Goal: Task Accomplishment & Management: Complete application form

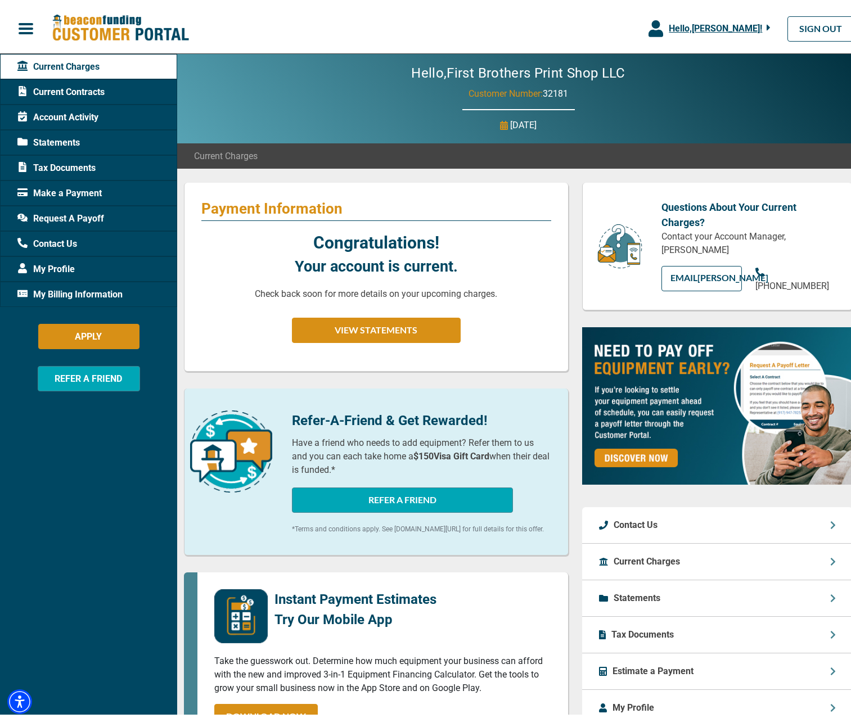
click at [83, 142] on div "Statements" at bounding box center [88, 139] width 177 height 25
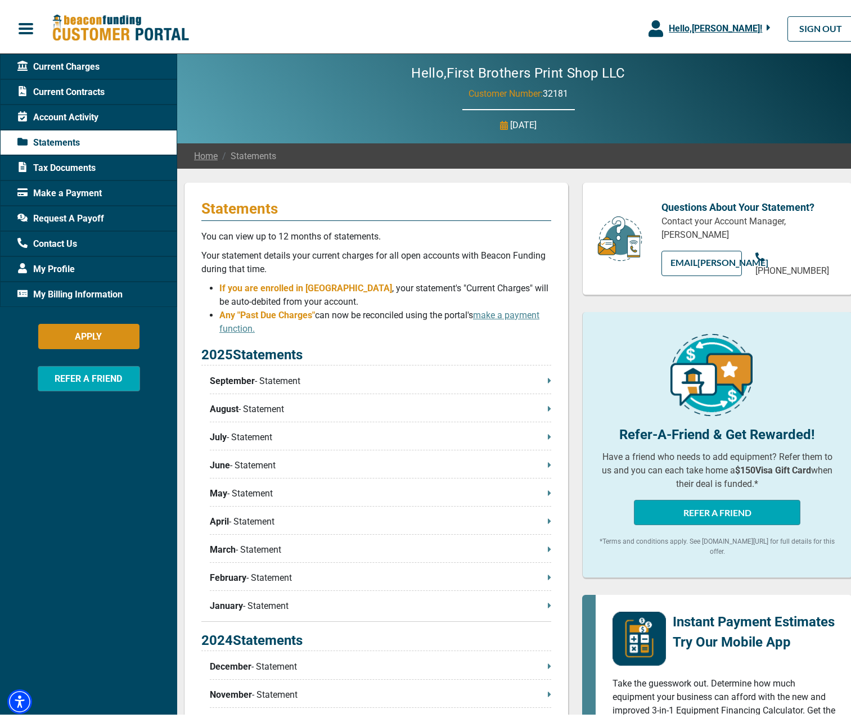
click at [371, 381] on p "September - Statement" at bounding box center [380, 378] width 341 height 14
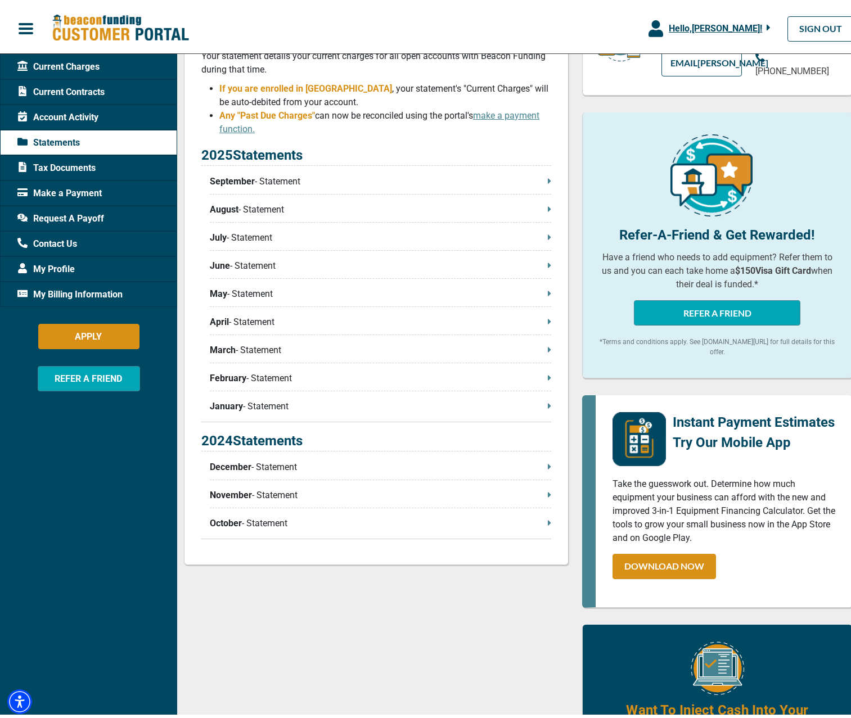
scroll to position [164, 0]
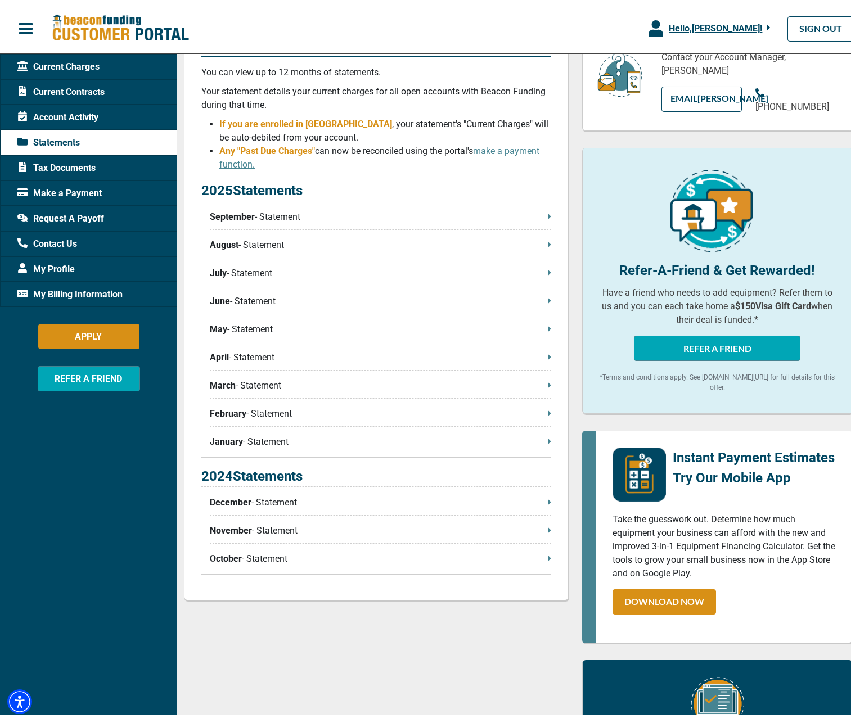
click at [74, 191] on span "Make a Payment" at bounding box center [59, 190] width 84 height 14
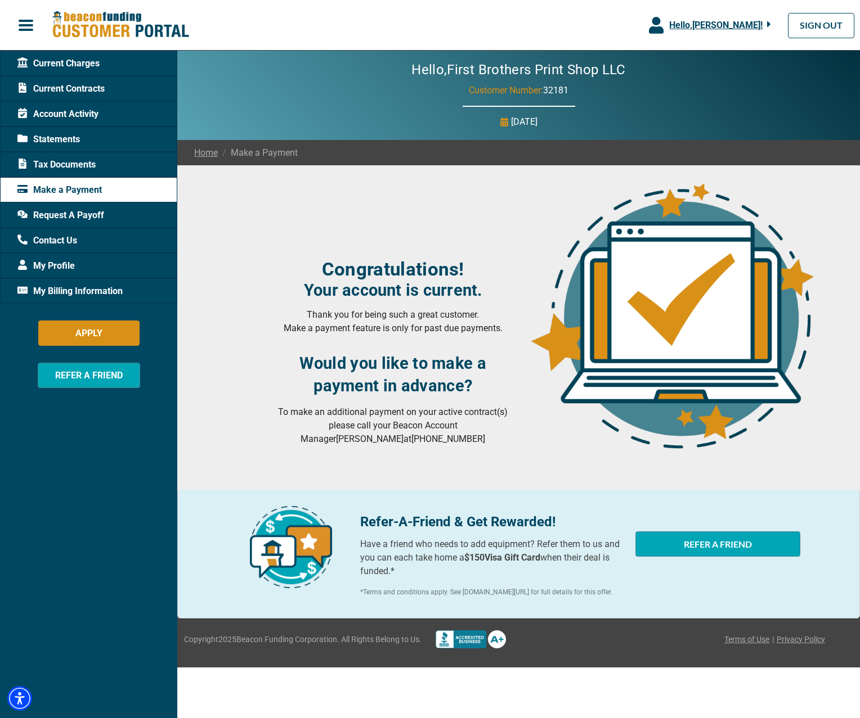
click at [75, 220] on span "Request A Payoff" at bounding box center [60, 216] width 87 height 14
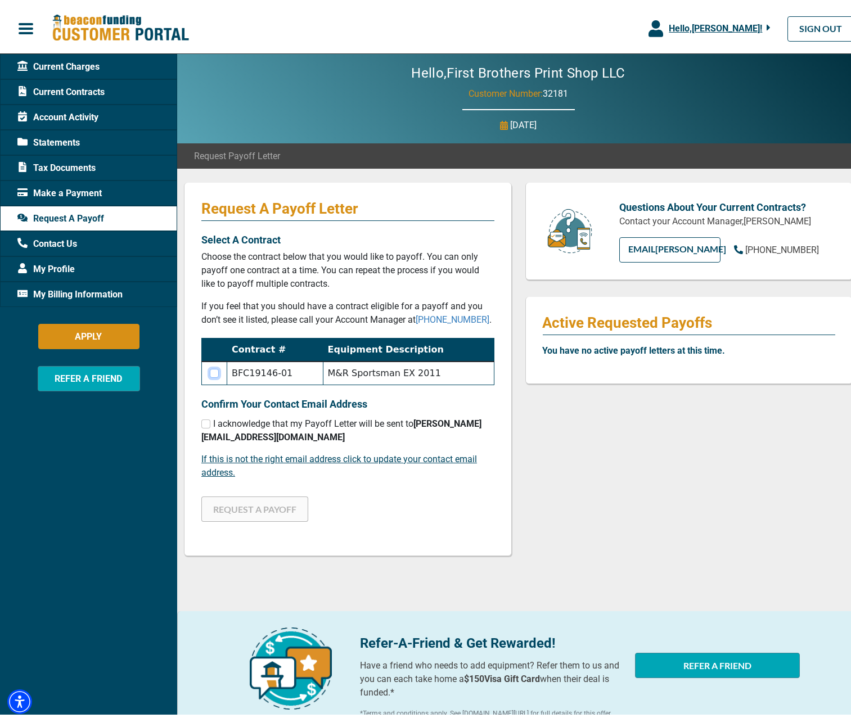
click at [214, 370] on input "checkbox" at bounding box center [214, 370] width 9 height 9
checkbox input "true"
click at [205, 425] on input "checkbox" at bounding box center [205, 420] width 9 height 9
checkbox input "true"
click at [259, 502] on button "REQUEST A PAYOFF" at bounding box center [254, 505] width 107 height 25
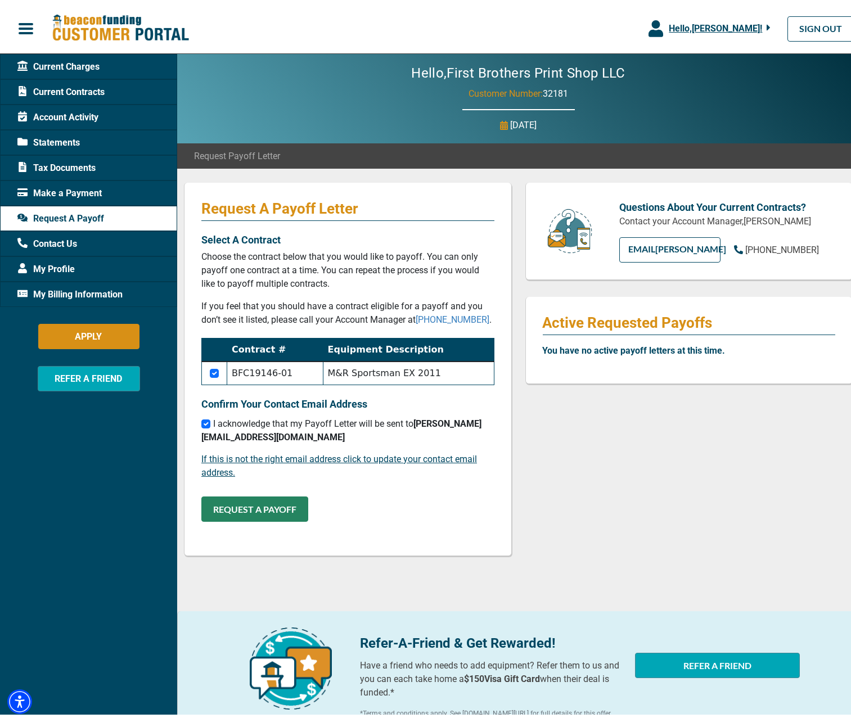
click at [276, 512] on button "REQUEST A PAYOFF" at bounding box center [254, 505] width 107 height 25
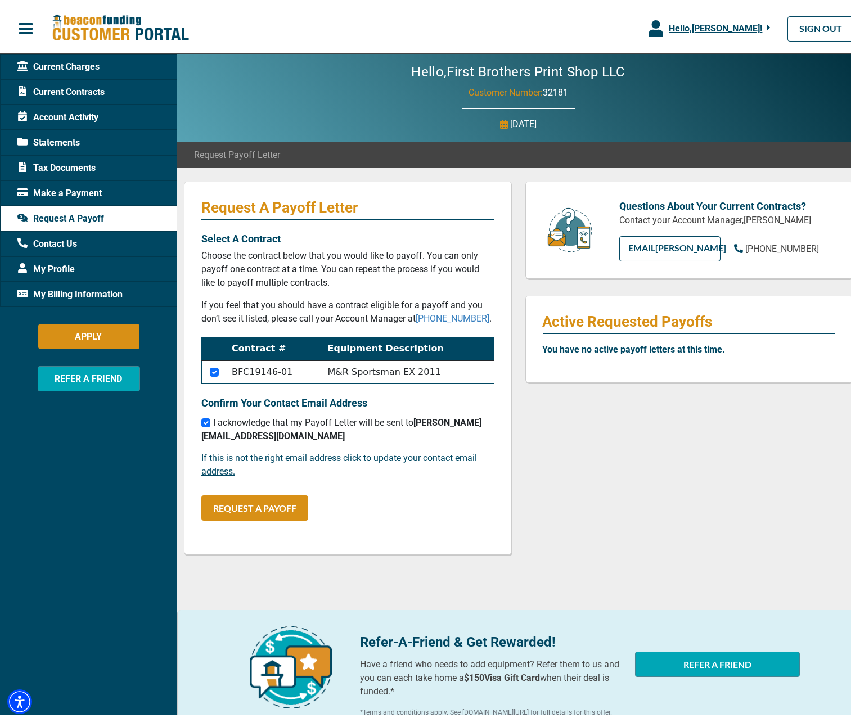
scroll to position [80, 0]
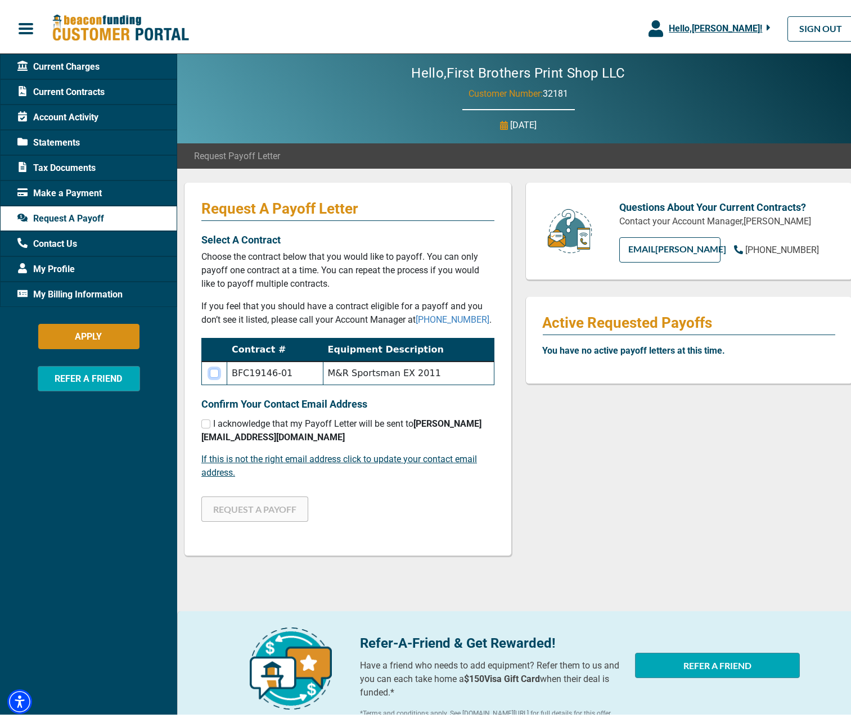
click at [213, 366] on input "checkbox" at bounding box center [214, 370] width 9 height 9
checkbox input "true"
click at [206, 417] on input "checkbox" at bounding box center [205, 420] width 9 height 9
checkbox input "true"
click at [258, 504] on button "REQUEST A PAYOFF" at bounding box center [254, 505] width 107 height 25
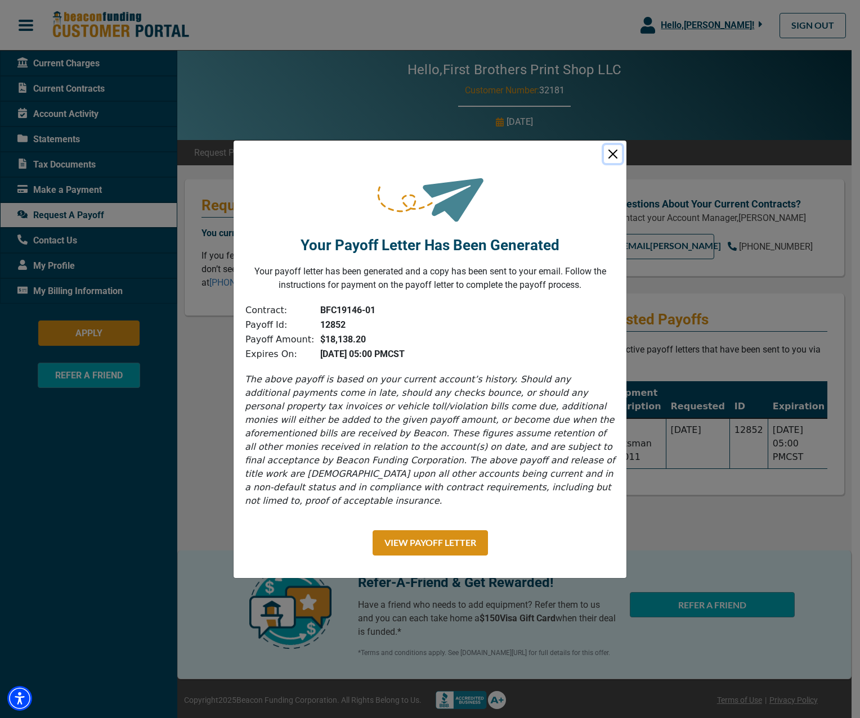
click at [609, 160] on button "Close" at bounding box center [613, 154] width 18 height 18
